Goal: Information Seeking & Learning: Learn about a topic

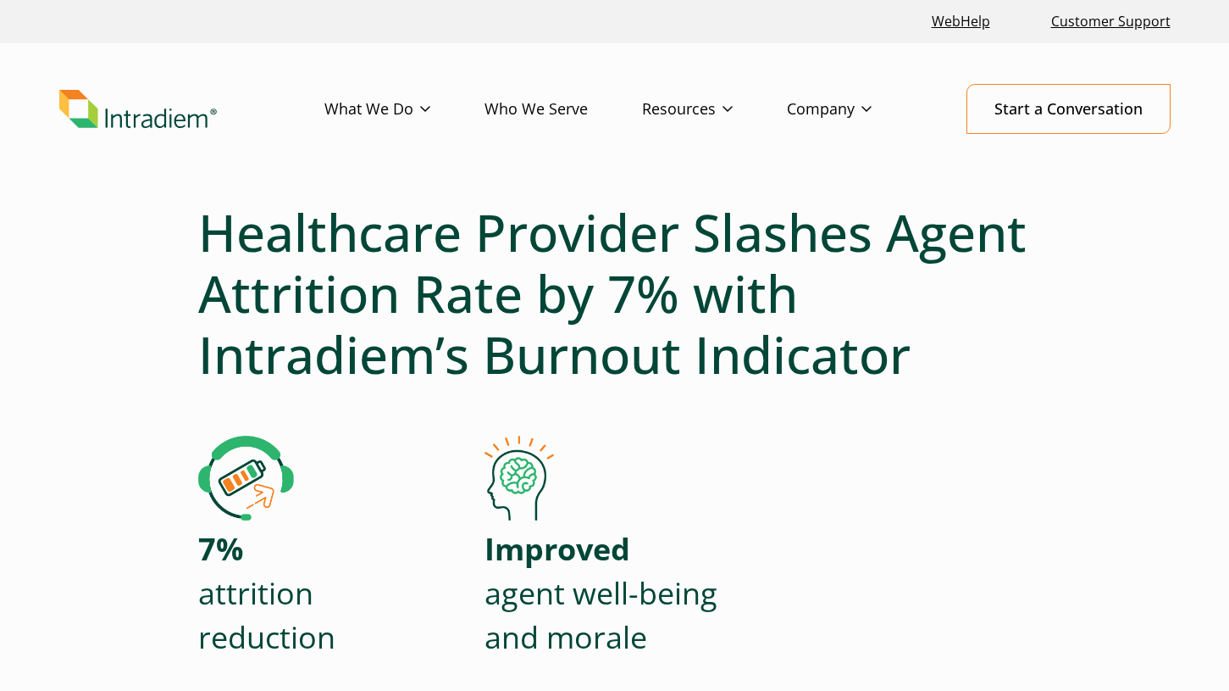
click at [108, 108] on img "Link to homepage of Intradiem" at bounding box center [138, 109] width 158 height 39
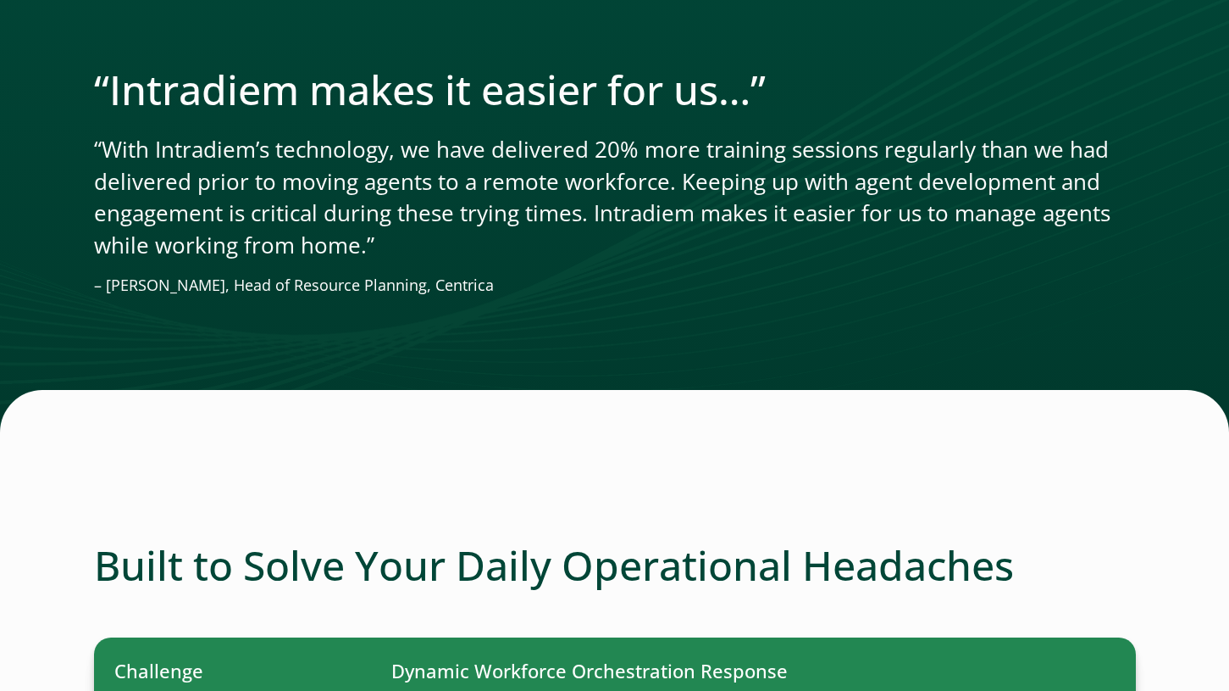
scroll to position [3957, 0]
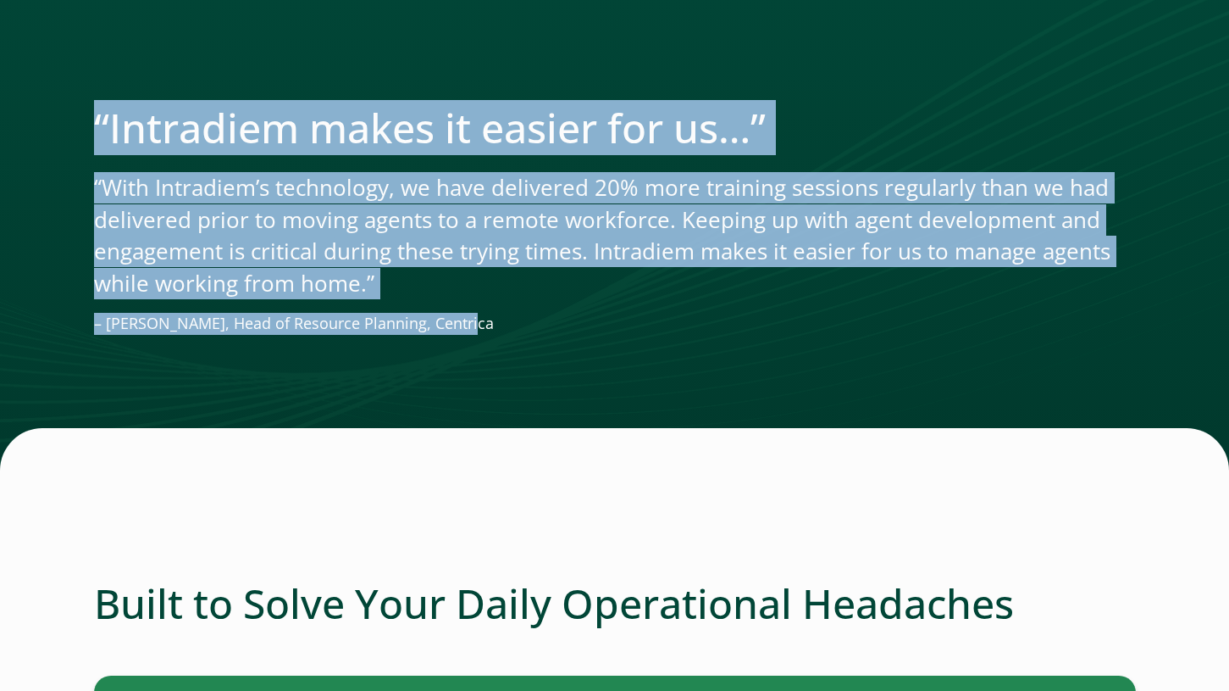
drag, startPoint x: 476, startPoint y: 387, endPoint x: 463, endPoint y: 375, distance: 18.6
click at [463, 375] on div "“Intradiem makes it easier for us…” “With Intradiem’s technology, we have deliv…" at bounding box center [614, 212] width 1229 height 516
click at [467, 335] on p "– Rohit Kohli, Head of Resource Planning, Centrica" at bounding box center [615, 324] width 1042 height 22
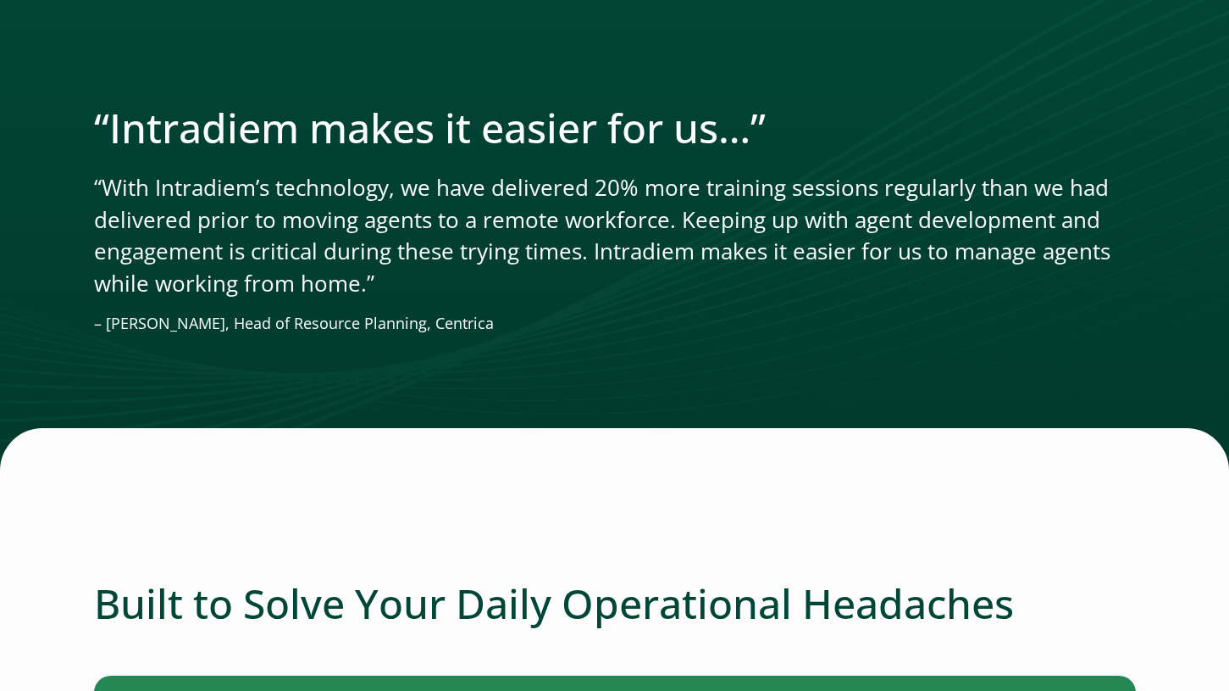
click at [250, 268] on p "“With Intradiem’s technology, we have delivered 20% more training sessions regu…" at bounding box center [615, 235] width 1042 height 127
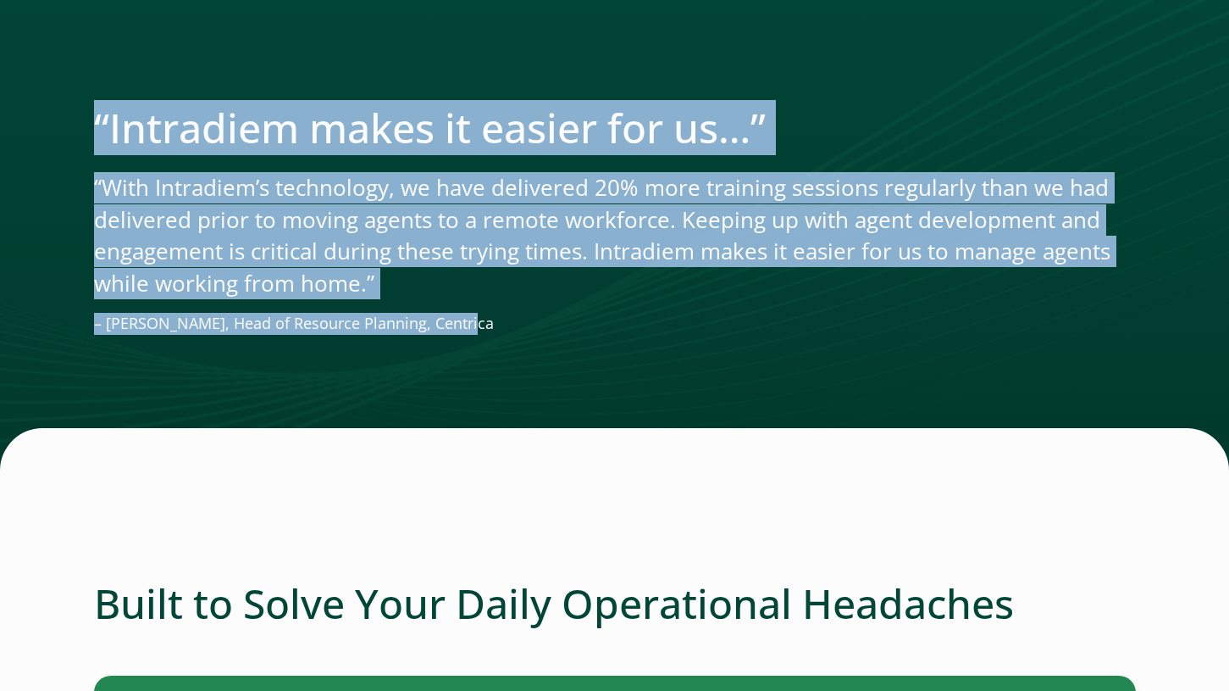
drag, startPoint x: 482, startPoint y: 390, endPoint x: 491, endPoint y: 380, distance: 12.6
click at [490, 380] on div "“Intradiem makes it easier for us…” “With Intradiem’s technology, we have deliv…" at bounding box center [614, 212] width 1229 height 516
click at [491, 335] on p "– Rohit Kohli, Head of Resource Planning, Centrica" at bounding box center [615, 324] width 1042 height 22
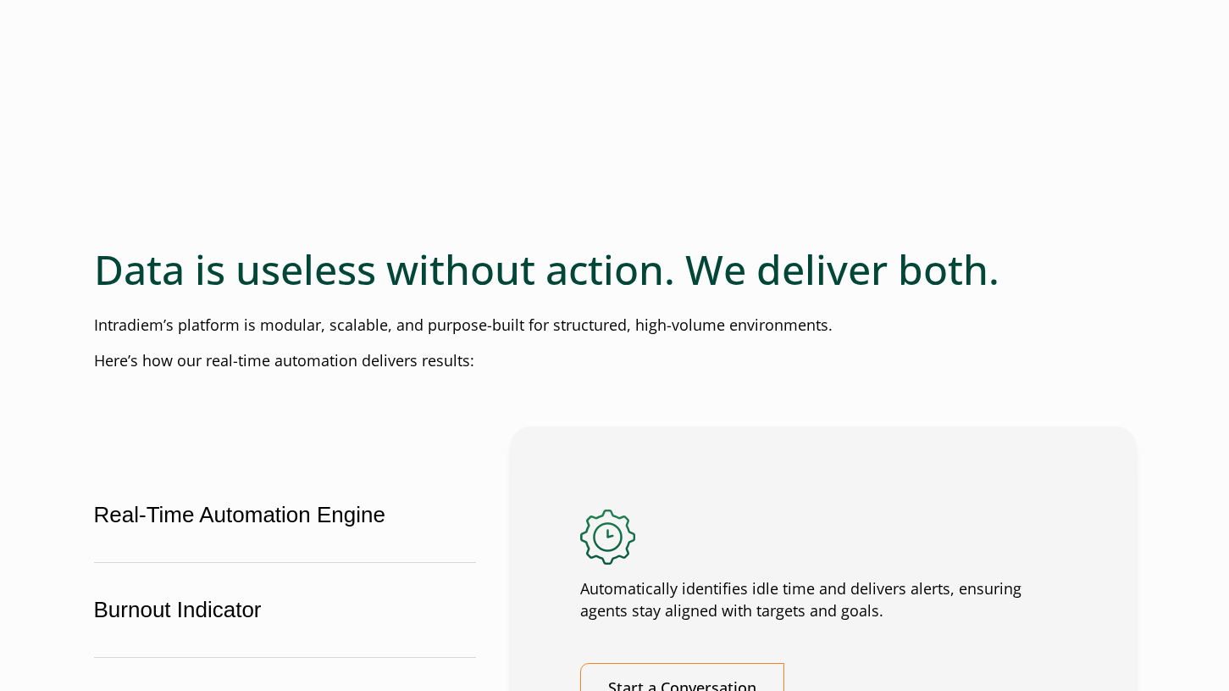
scroll to position [2661, 0]
